Goal: Transaction & Acquisition: Purchase product/service

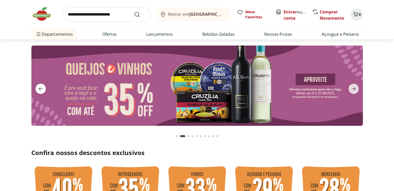
click at [38, 88] on icon "previous" at bounding box center [41, 89] width 6 height 6
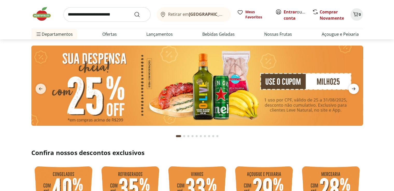
click at [355, 90] on icon "next" at bounding box center [353, 89] width 6 height 6
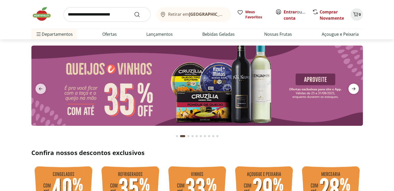
click at [355, 90] on icon "next" at bounding box center [353, 89] width 6 height 6
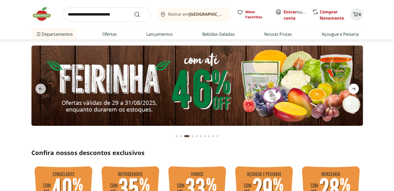
click at [355, 90] on icon "next" at bounding box center [353, 89] width 6 height 6
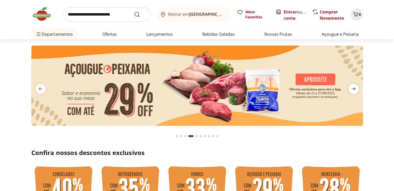
click at [355, 90] on icon "next" at bounding box center [353, 89] width 6 height 6
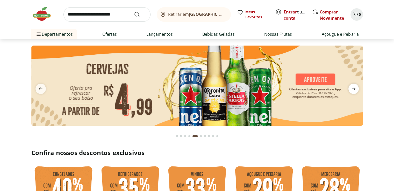
click at [355, 90] on icon "next" at bounding box center [353, 89] width 6 height 6
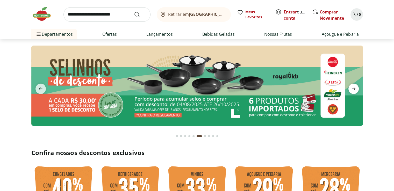
click at [355, 90] on icon "next" at bounding box center [353, 89] width 6 height 6
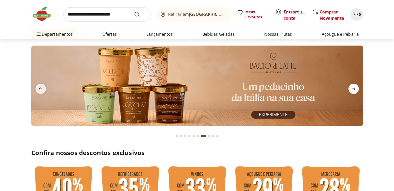
click at [355, 90] on icon "next" at bounding box center [353, 89] width 6 height 6
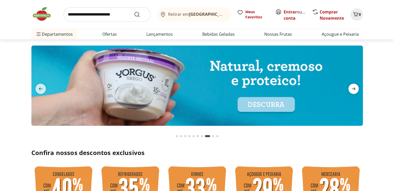
click at [355, 90] on icon "next" at bounding box center [353, 89] width 6 height 6
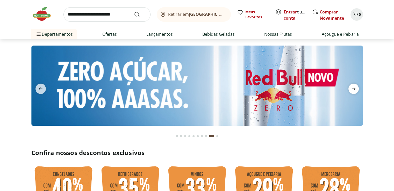
click at [355, 90] on icon "next" at bounding box center [353, 89] width 6 height 6
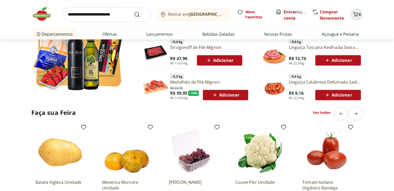
scroll to position [388, 0]
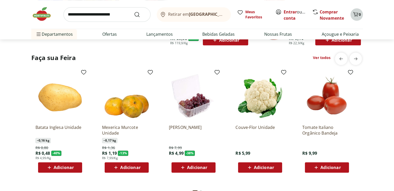
click at [357, 14] on icon "Carrinho" at bounding box center [355, 14] width 6 height 6
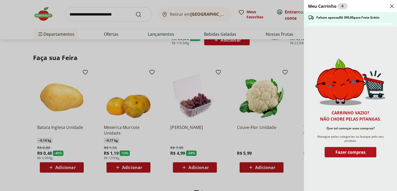
click at [388, 6] on header "Meu Carrinho 0" at bounding box center [350, 6] width 93 height 12
click at [393, 8] on icon "Close" at bounding box center [392, 6] width 6 height 6
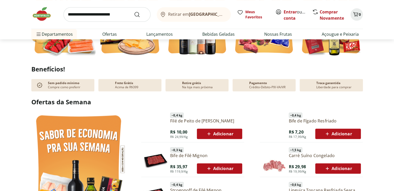
scroll to position [103, 0]
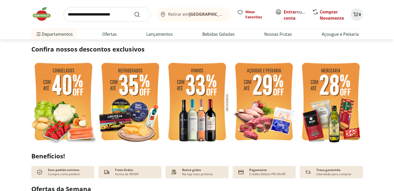
click at [49, 96] on img at bounding box center [63, 103] width 64 height 86
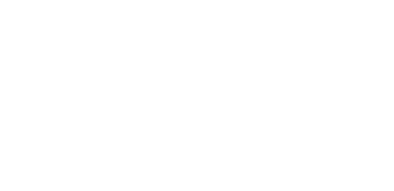
select select "**********"
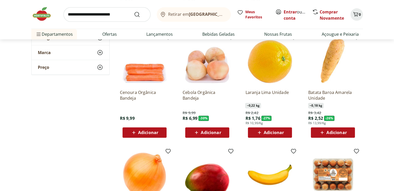
scroll to position [233, 0]
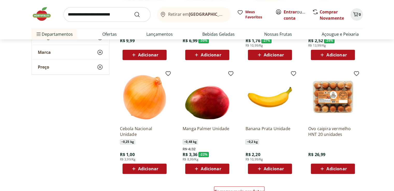
click at [266, 165] on div "Adicionar" at bounding box center [270, 168] width 36 height 9
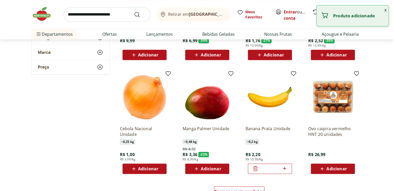
click at [286, 168] on icon at bounding box center [284, 168] width 6 height 6
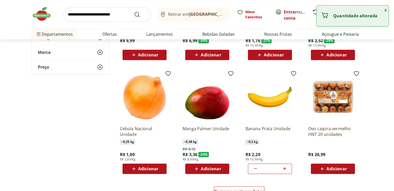
type input "*"
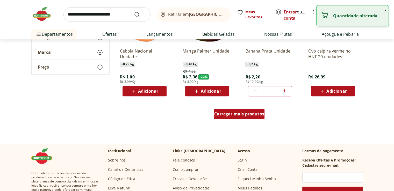
click at [232, 115] on span "Carregar mais produtos" at bounding box center [239, 114] width 50 height 4
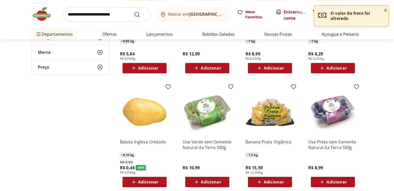
scroll to position [466, 0]
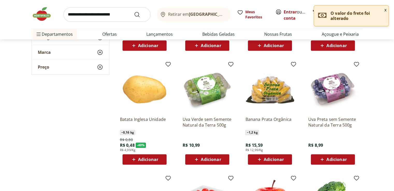
click at [215, 160] on span "Adicionar" at bounding box center [211, 159] width 20 height 4
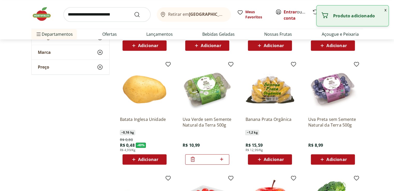
click at [221, 158] on icon at bounding box center [221, 159] width 3 height 3
type input "*"
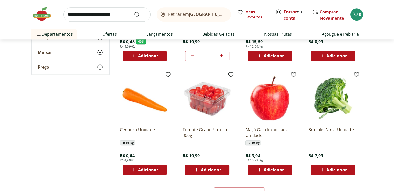
scroll to position [673, 0]
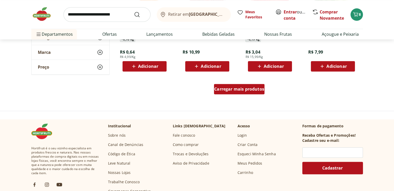
click at [232, 92] on div "Carregar mais produtos" at bounding box center [239, 89] width 50 height 10
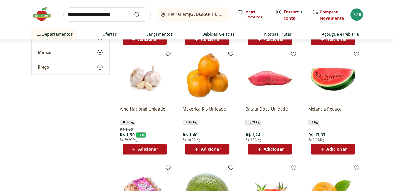
scroll to position [724, 0]
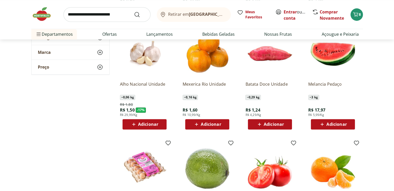
click at [338, 122] on span "Adicionar" at bounding box center [336, 124] width 20 height 4
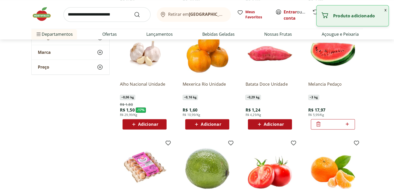
click at [348, 123] on icon at bounding box center [347, 124] width 6 height 6
type input "*"
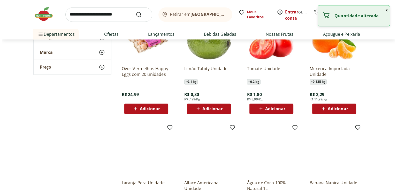
scroll to position [983, 0]
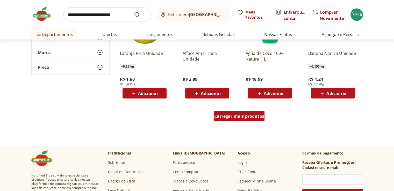
click at [257, 119] on div "Carregar mais produtos" at bounding box center [239, 116] width 50 height 10
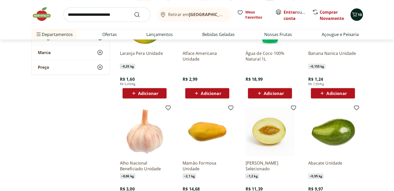
click at [359, 16] on span "10" at bounding box center [359, 14] width 4 height 5
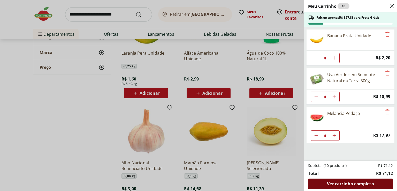
click at [352, 184] on span "Ver carrinho completo" at bounding box center [350, 184] width 47 height 4
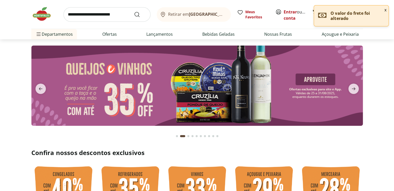
click at [108, 16] on input "search" at bounding box center [106, 14] width 87 height 14
type input "****"
click at [134, 11] on button "Submit Search" at bounding box center [140, 14] width 12 height 6
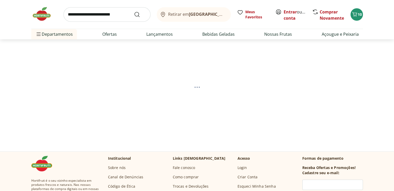
select select "**********"
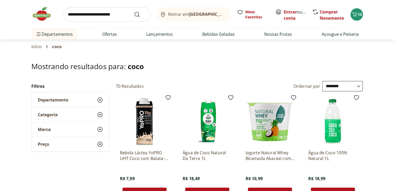
click at [41, 18] on img at bounding box center [44, 14] width 26 height 16
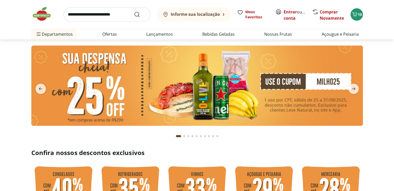
type input "*"
click at [356, 87] on icon "next" at bounding box center [353, 89] width 6 height 6
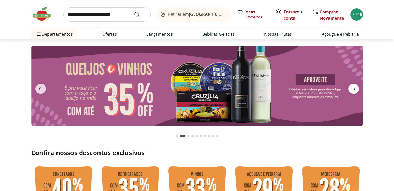
click at [356, 87] on icon "next" at bounding box center [353, 89] width 6 height 6
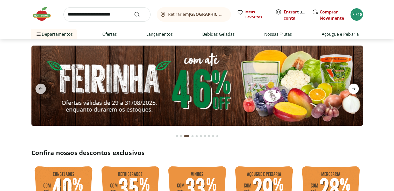
click at [356, 87] on icon "next" at bounding box center [353, 89] width 6 height 6
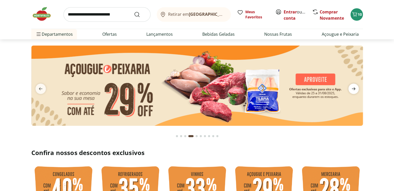
click at [356, 87] on icon "next" at bounding box center [353, 89] width 6 height 6
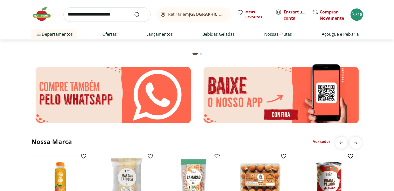
scroll to position [931, 0]
